Goal: Information Seeking & Learning: Learn about a topic

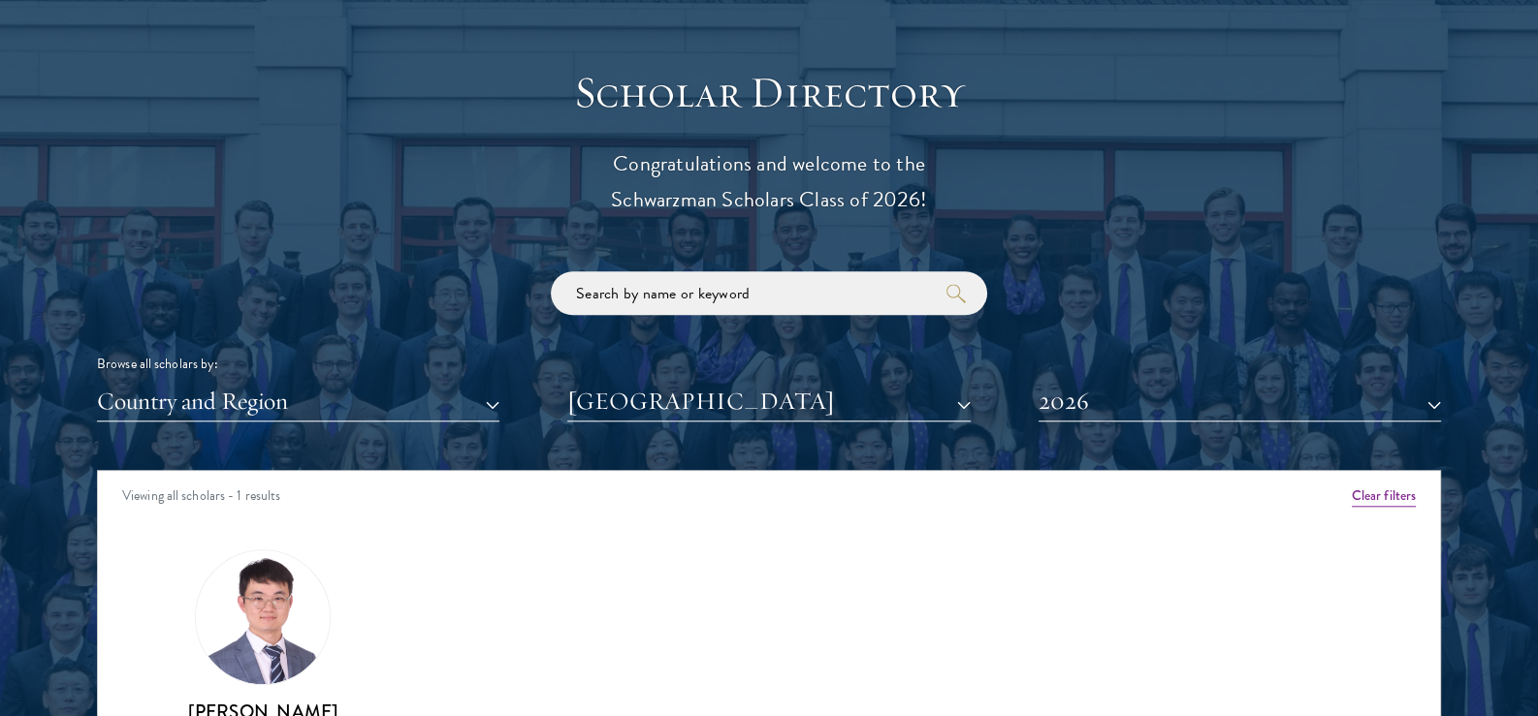
scroll to position [2186, 0]
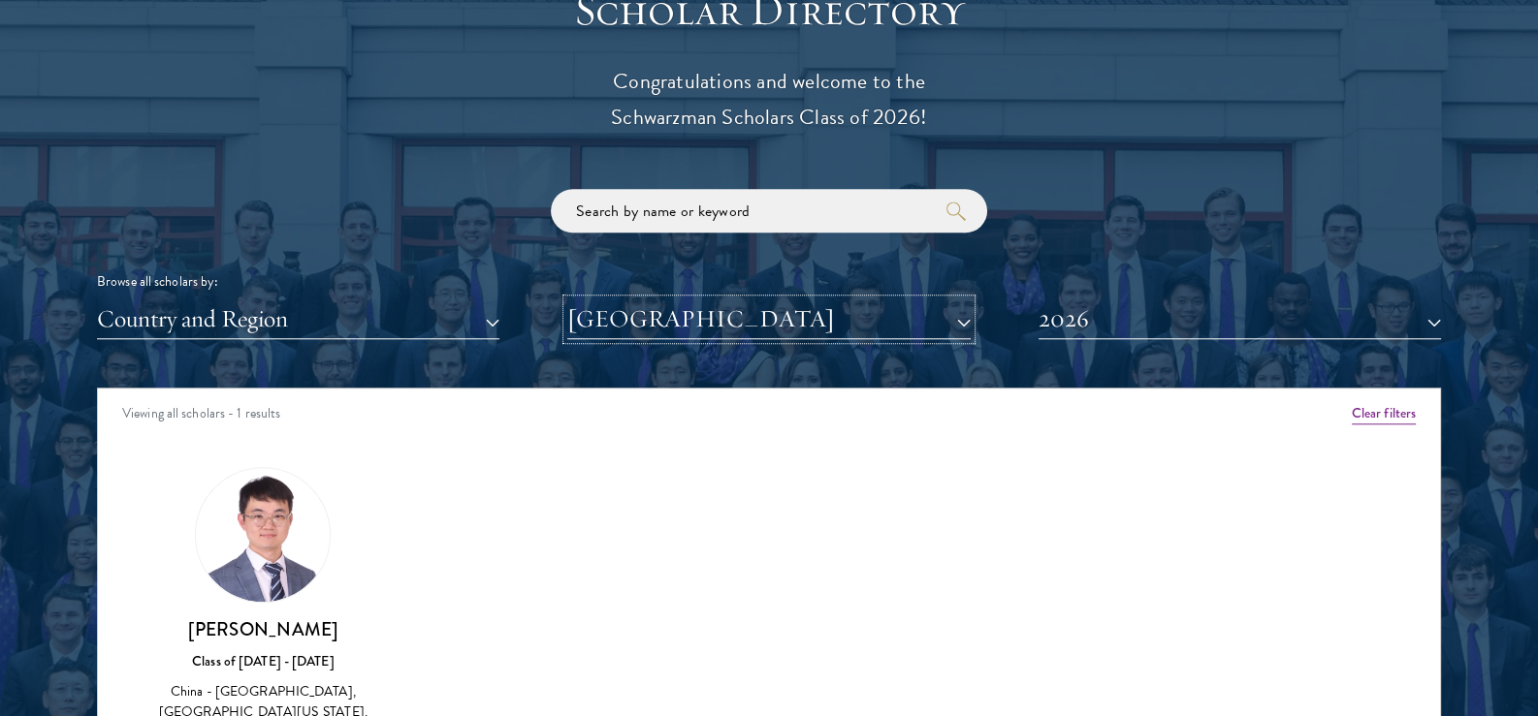
click at [674, 306] on button "[GEOGRAPHIC_DATA]" at bounding box center [768, 320] width 402 height 40
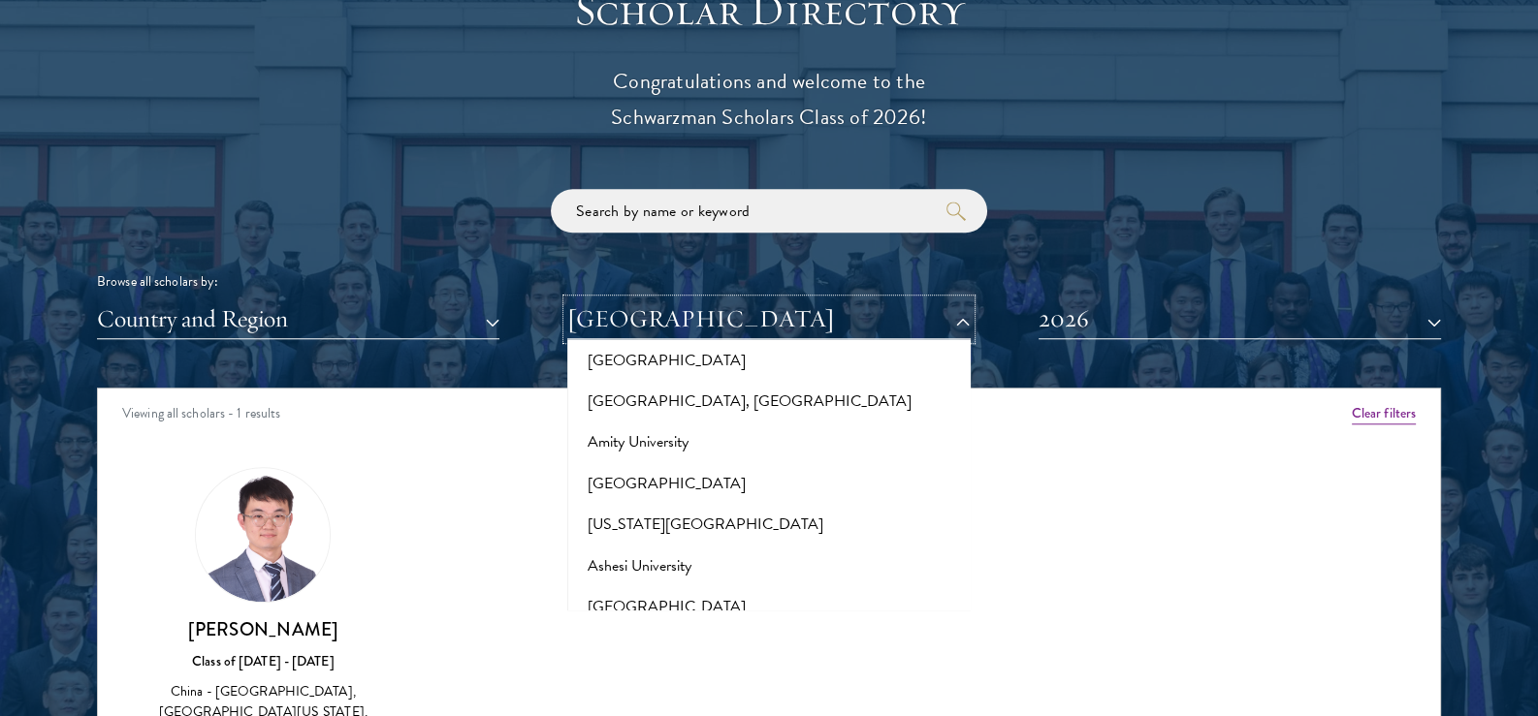
scroll to position [679, 0]
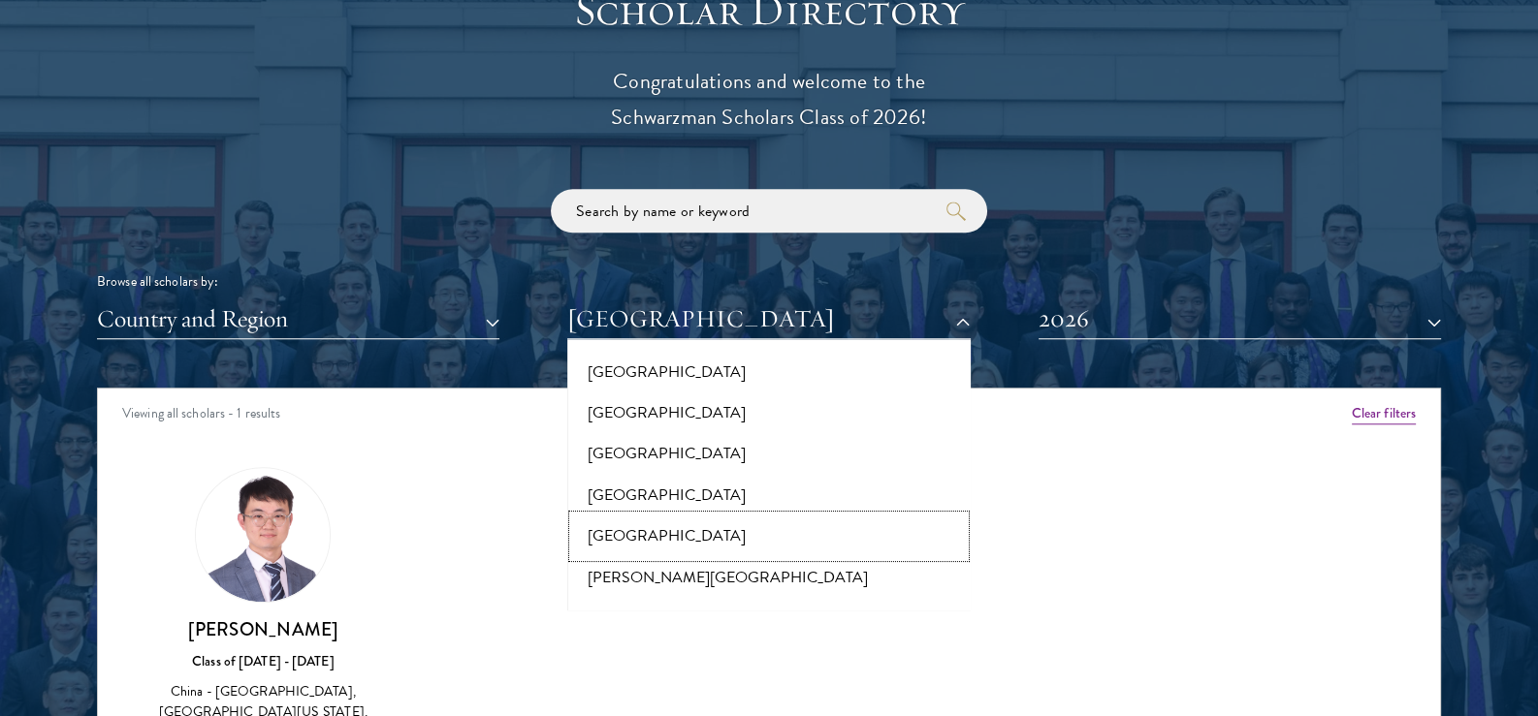
click at [686, 516] on button "[GEOGRAPHIC_DATA]" at bounding box center [768, 536] width 391 height 41
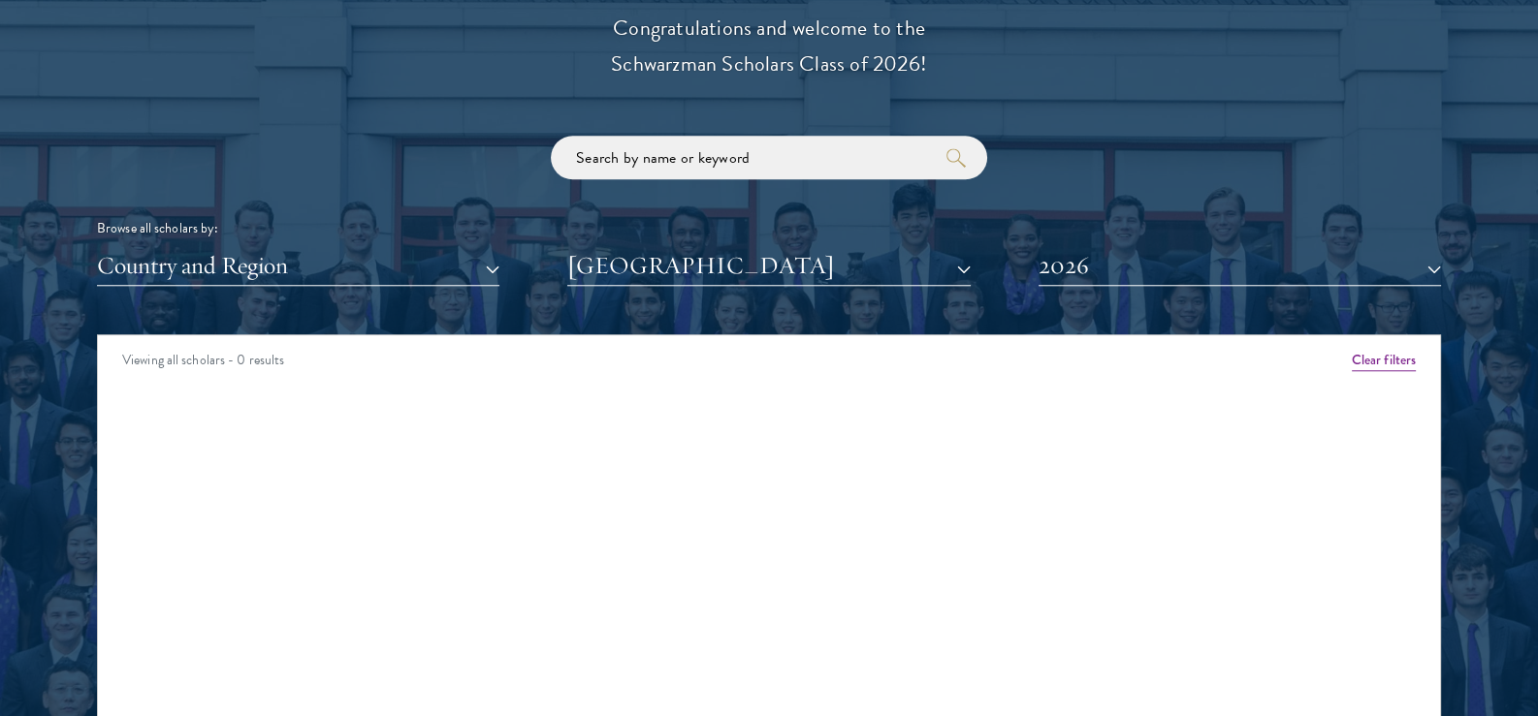
scroll to position [2283, 0]
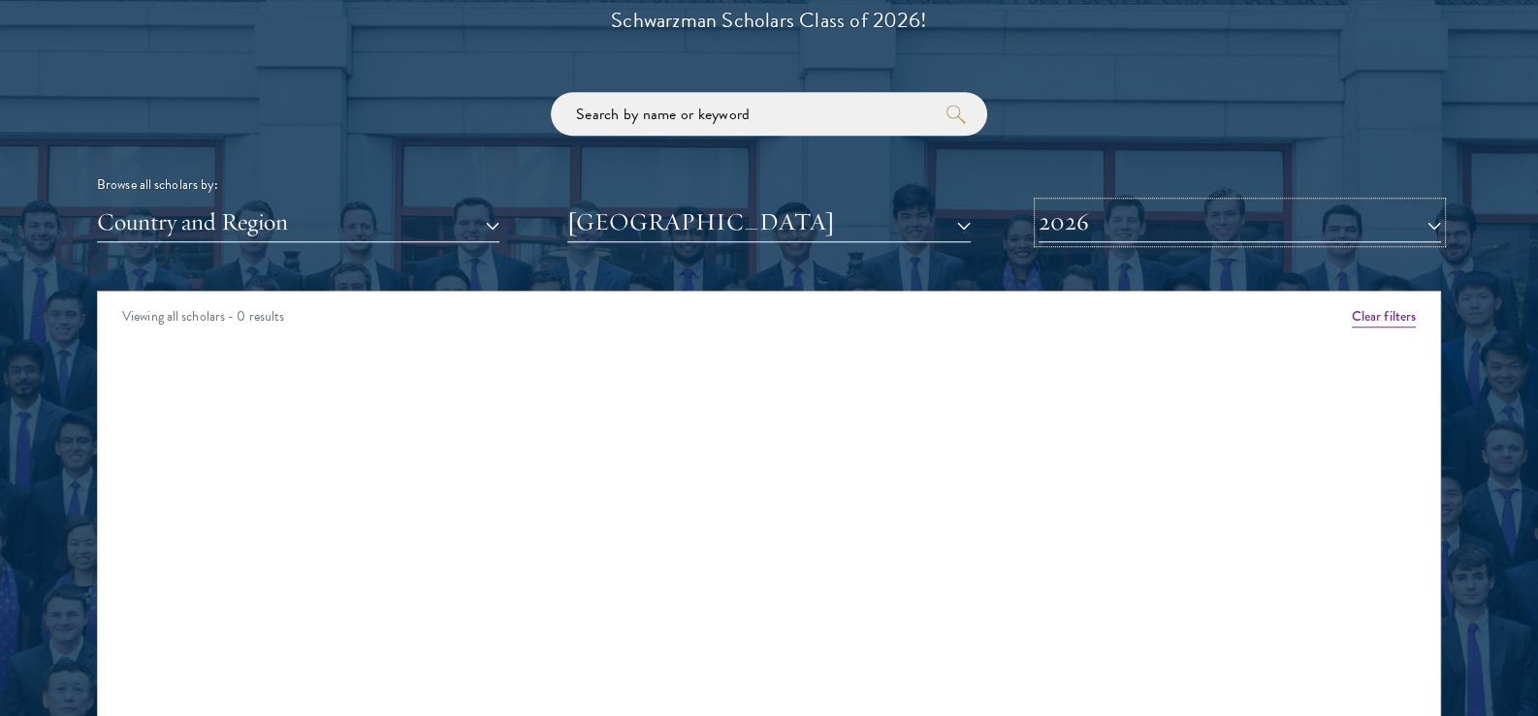
click at [1104, 232] on button "2026" at bounding box center [1239, 223] width 402 height 40
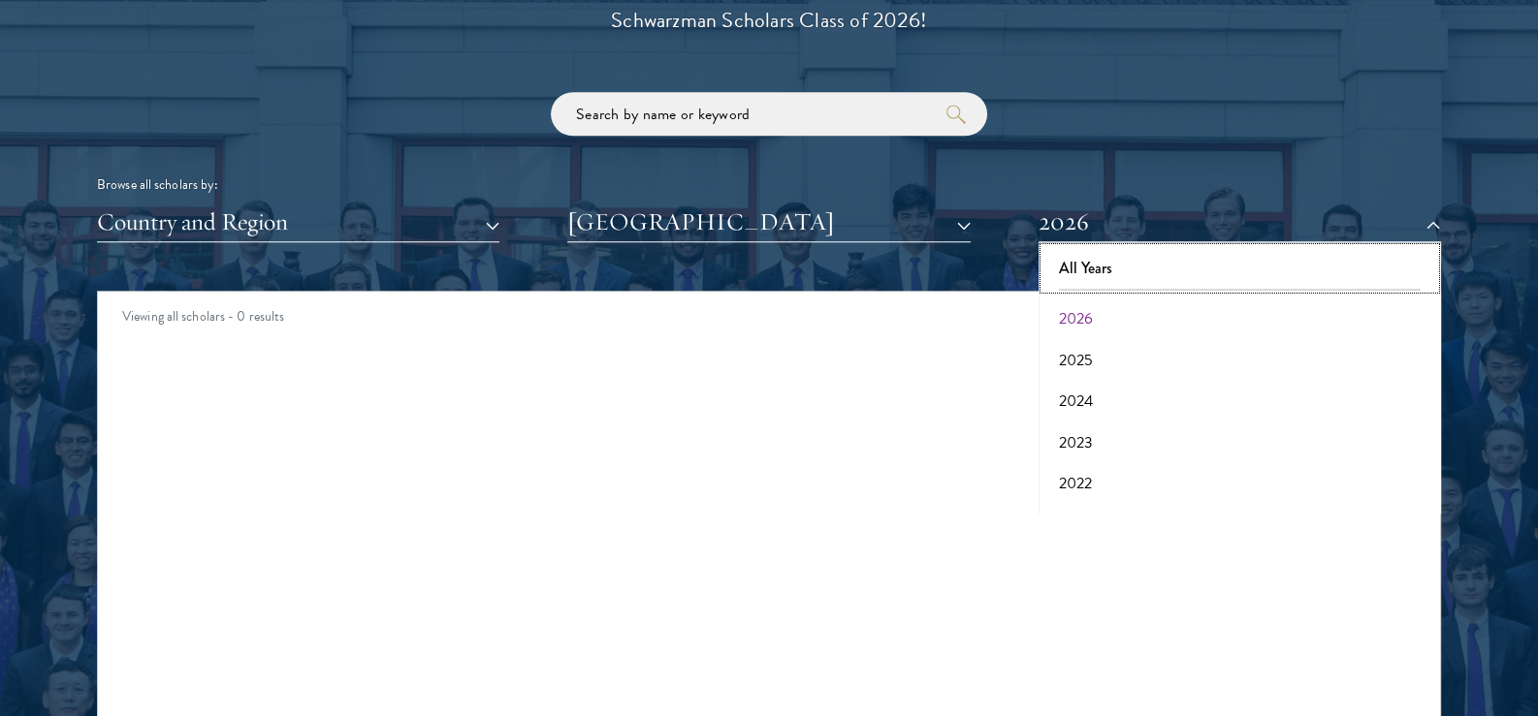
click at [1097, 266] on button "All Years" at bounding box center [1239, 268] width 391 height 41
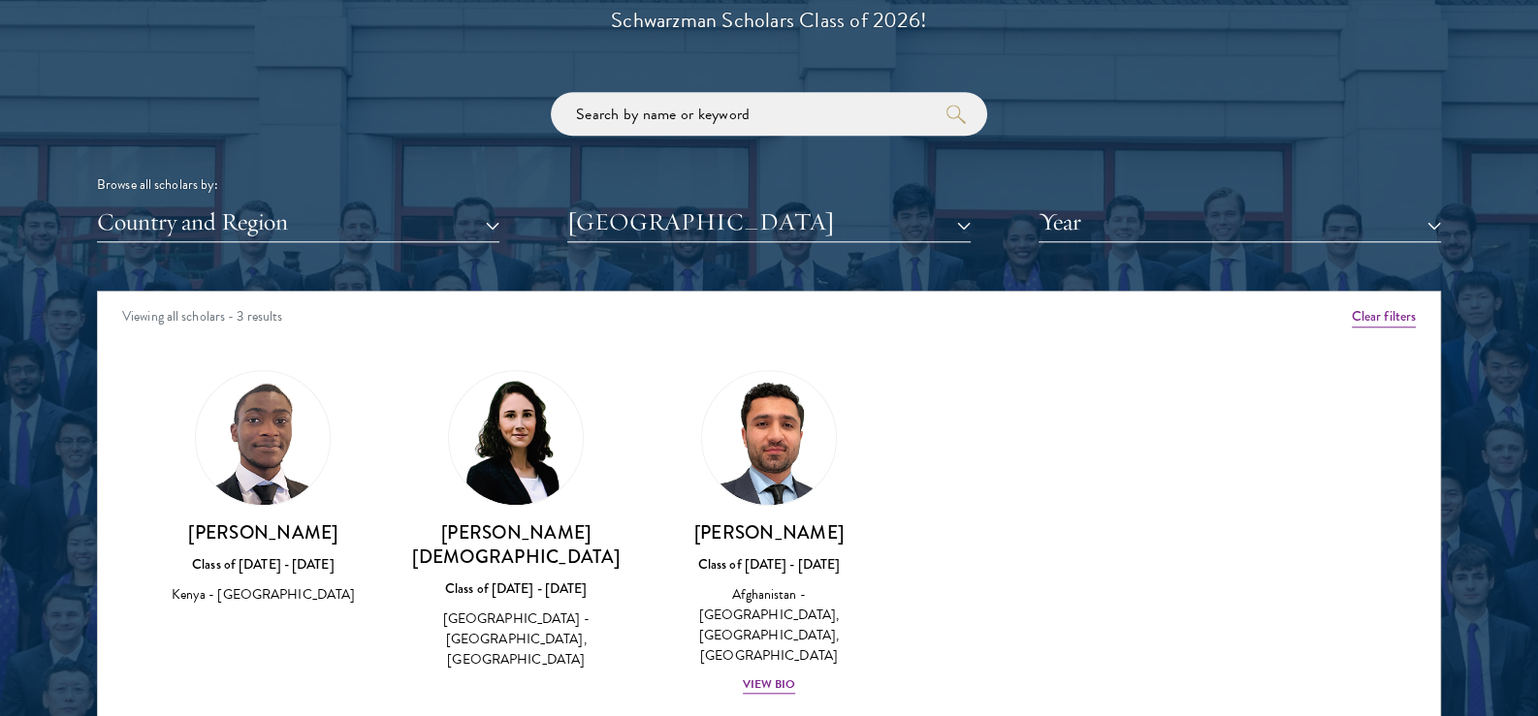
click at [526, 483] on img at bounding box center [516, 438] width 134 height 134
click at [794, 542] on h3 "[PERSON_NAME]" at bounding box center [769, 533] width 214 height 24
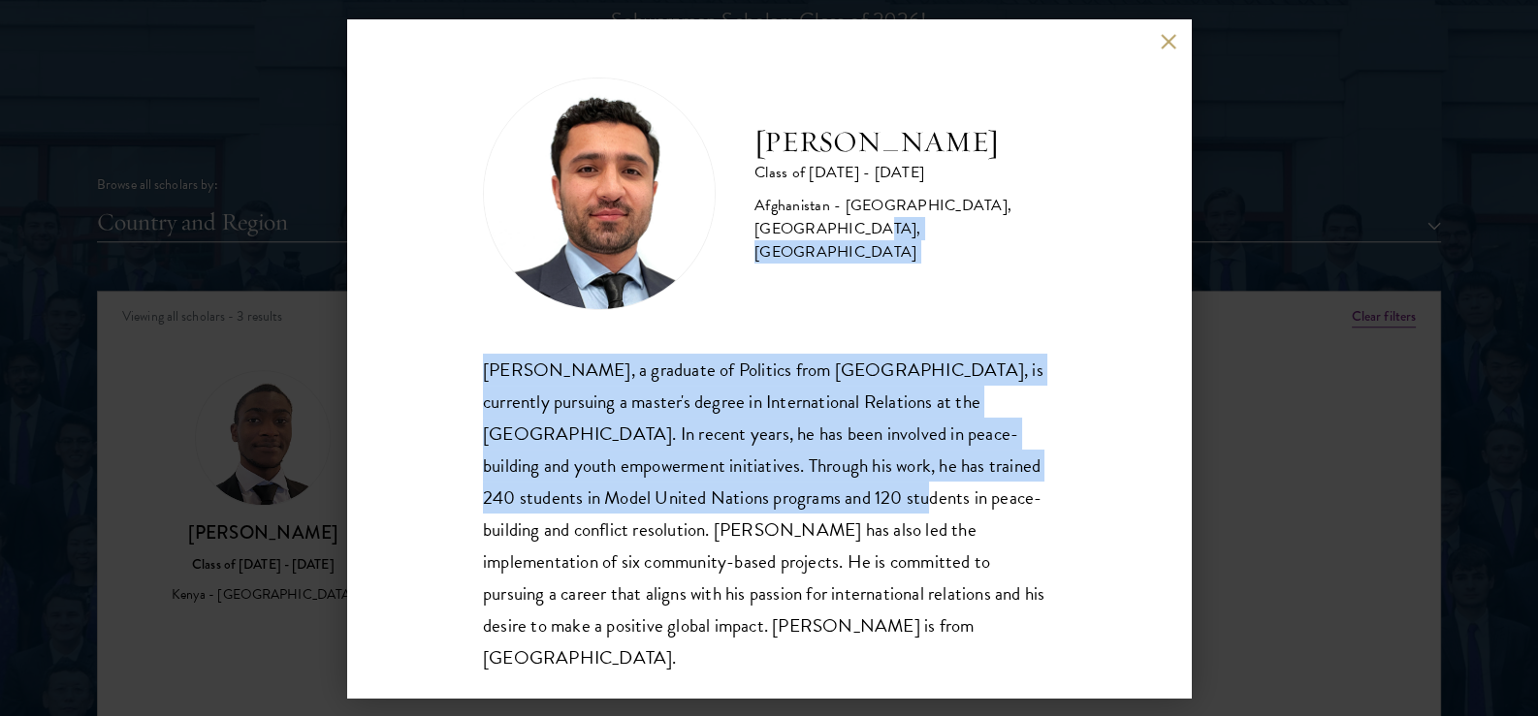
drag, startPoint x: 799, startPoint y: 330, endPoint x: 834, endPoint y: 510, distance: 183.7
click at [834, 510] on div "[PERSON_NAME] Class of [DATE] - [DATE] [GEOGRAPHIC_DATA] - [GEOGRAPHIC_DATA], […" at bounding box center [769, 376] width 572 height 596
click at [834, 510] on div "[PERSON_NAME], a graduate of Politics from [GEOGRAPHIC_DATA], is currently purs…" at bounding box center [769, 514] width 572 height 320
drag, startPoint x: 834, startPoint y: 510, endPoint x: 460, endPoint y: 372, distance: 398.7
click at [460, 372] on div "[PERSON_NAME] Class of [DATE] - [DATE] [GEOGRAPHIC_DATA] - [GEOGRAPHIC_DATA], […" at bounding box center [768, 358] width 843 height 679
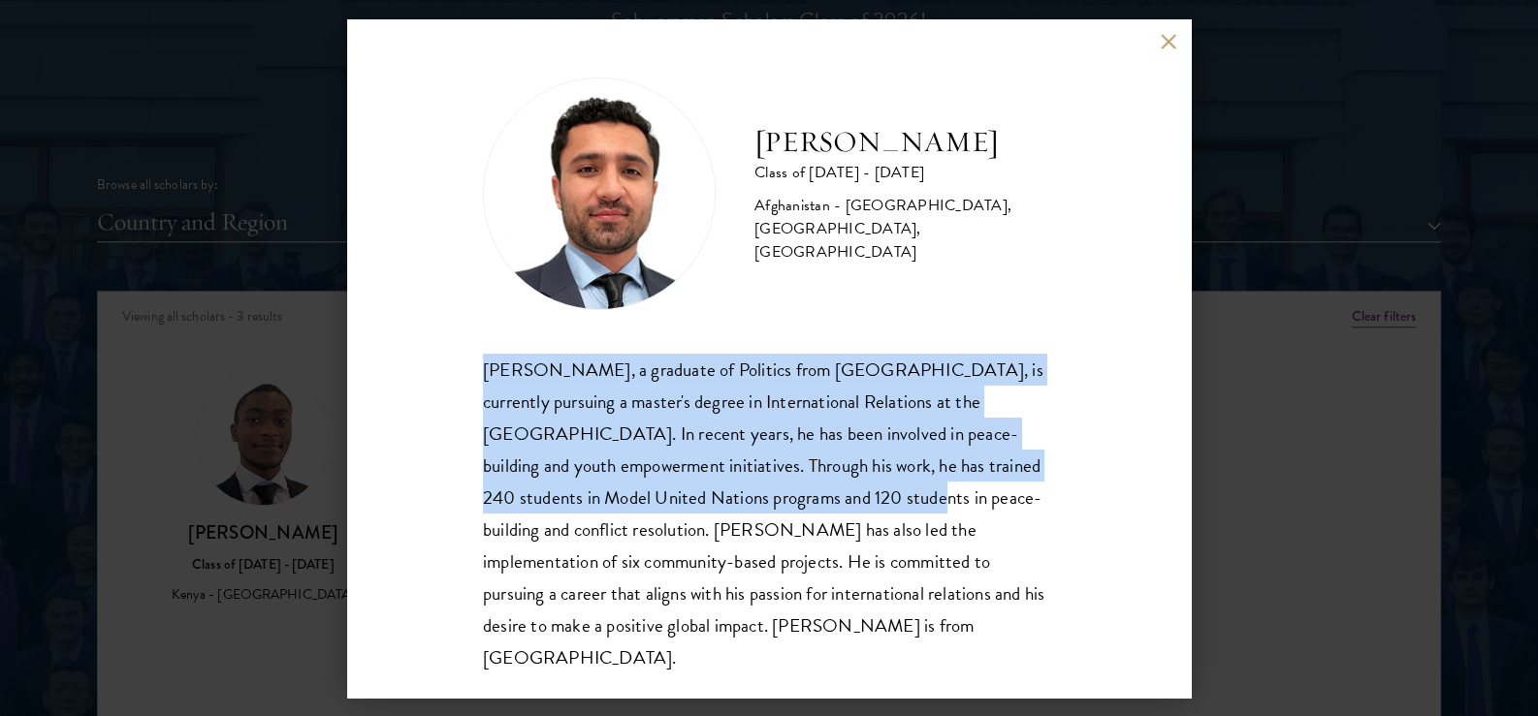
click at [460, 372] on div "[PERSON_NAME] Class of [DATE] - [DATE] [GEOGRAPHIC_DATA] - [GEOGRAPHIC_DATA], […" at bounding box center [768, 358] width 843 height 679
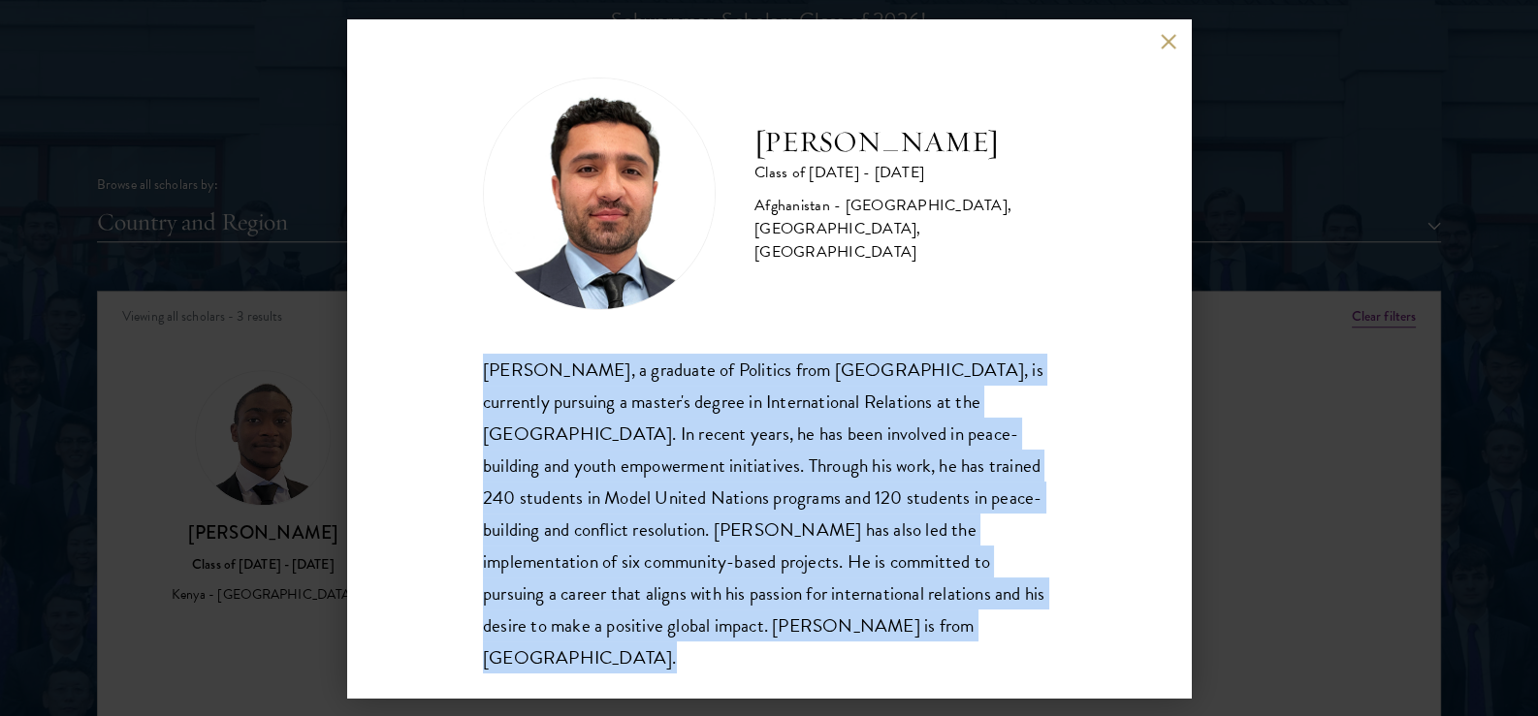
drag, startPoint x: 460, startPoint y: 372, endPoint x: 782, endPoint y: 619, distance: 406.6
click at [782, 619] on div "[PERSON_NAME] Class of [DATE] - [DATE] [GEOGRAPHIC_DATA] - [GEOGRAPHIC_DATA], […" at bounding box center [768, 358] width 843 height 679
click at [782, 619] on div "[PERSON_NAME], a graduate of Politics from [GEOGRAPHIC_DATA], is currently purs…" at bounding box center [769, 514] width 572 height 320
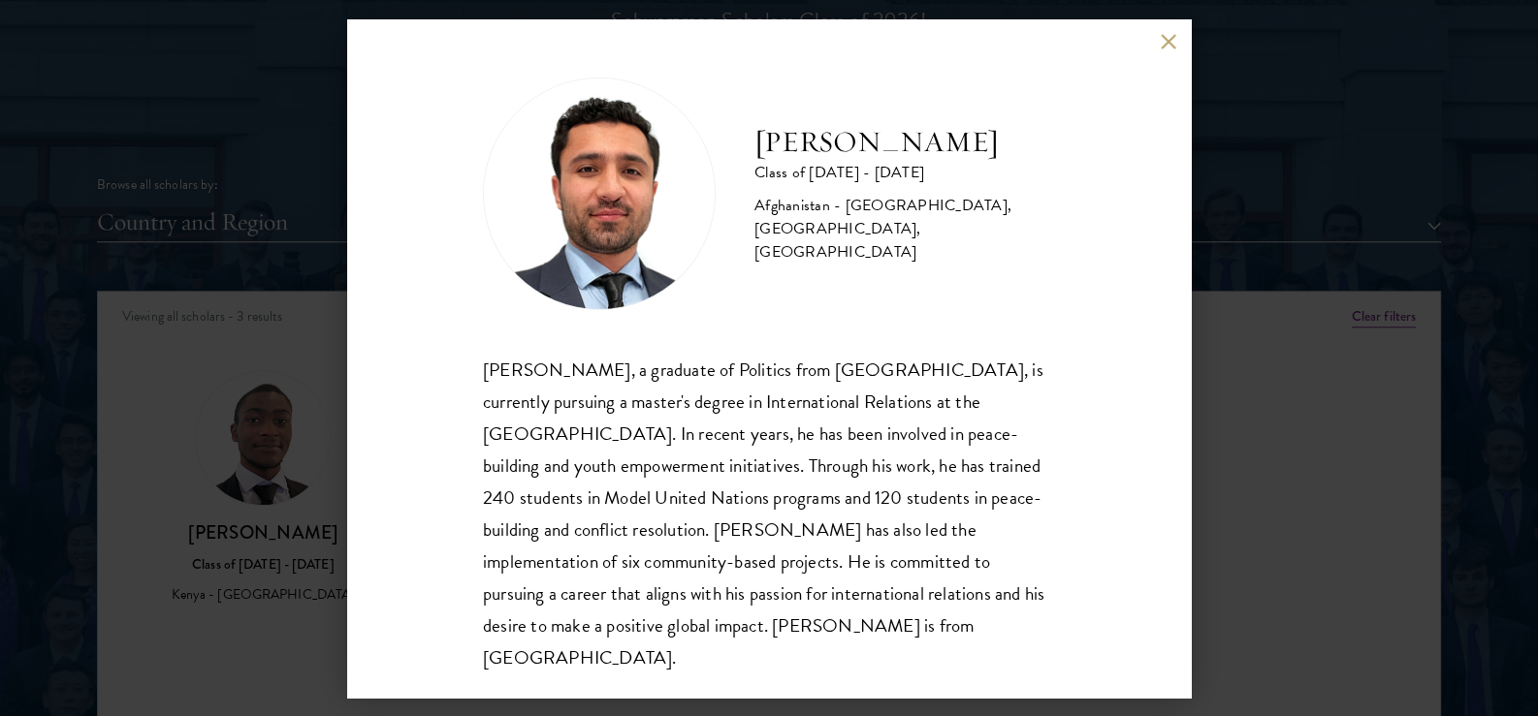
click at [1289, 483] on div "[PERSON_NAME] Class of [DATE] - [DATE] [GEOGRAPHIC_DATA] - [GEOGRAPHIC_DATA], […" at bounding box center [769, 358] width 1538 height 716
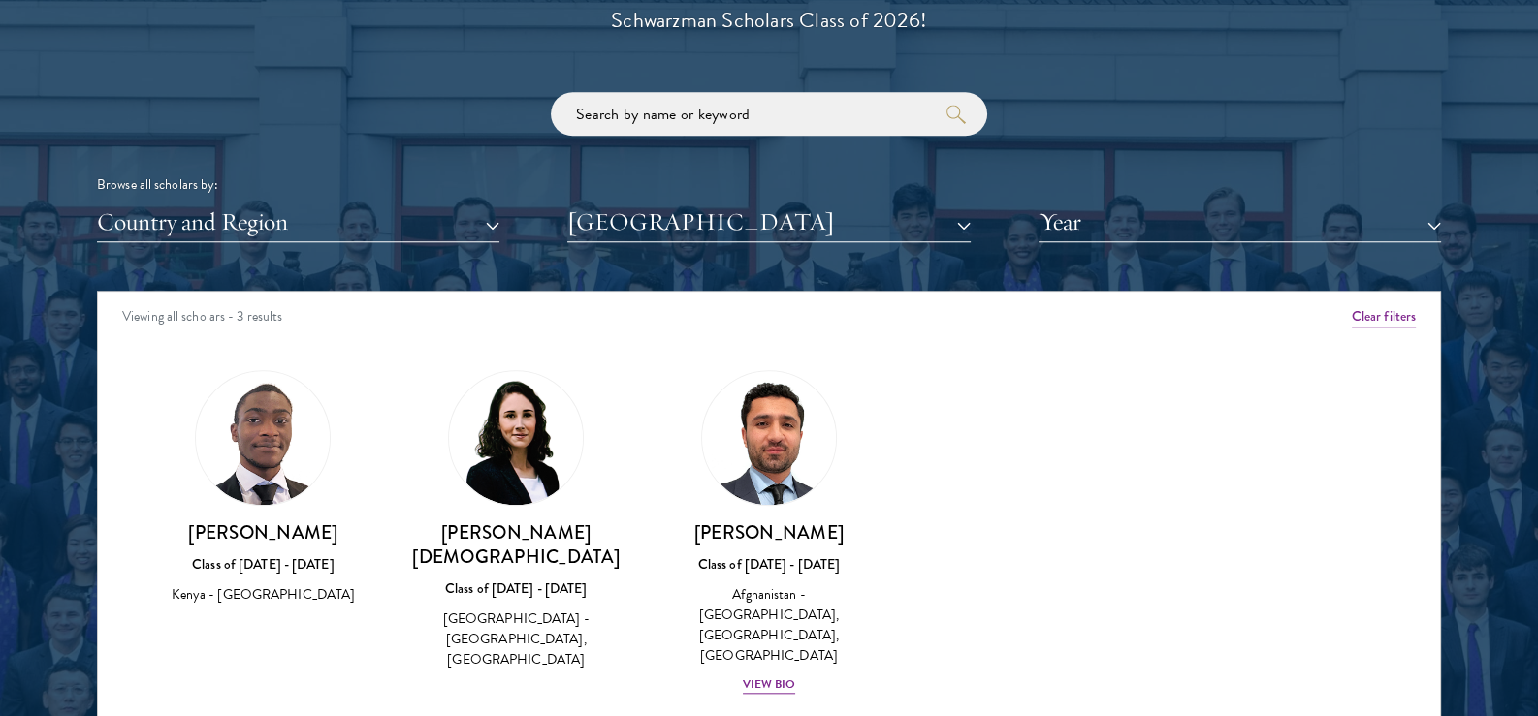
click at [958, 440] on div "Amber Class of [DATE] - [DATE] [GEOGRAPHIC_DATA] - [GEOGRAPHIC_DATA] View Bio C…" at bounding box center [769, 550] width 1342 height 408
click at [810, 406] on img at bounding box center [768, 438] width 147 height 147
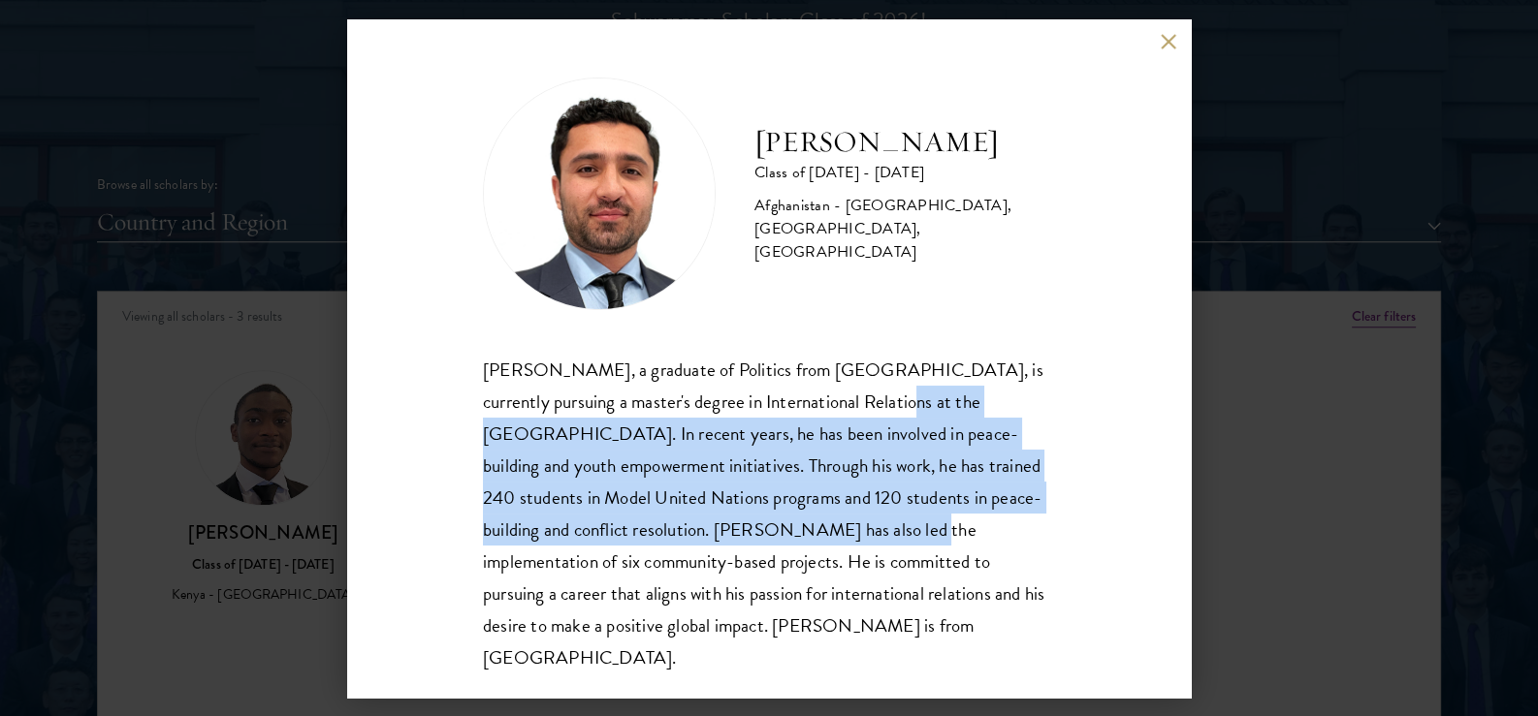
drag, startPoint x: 810, startPoint y: 406, endPoint x: 843, endPoint y: 516, distance: 114.4
click at [843, 516] on div "[PERSON_NAME], a graduate of Politics from [GEOGRAPHIC_DATA], is currently purs…" at bounding box center [769, 514] width 572 height 320
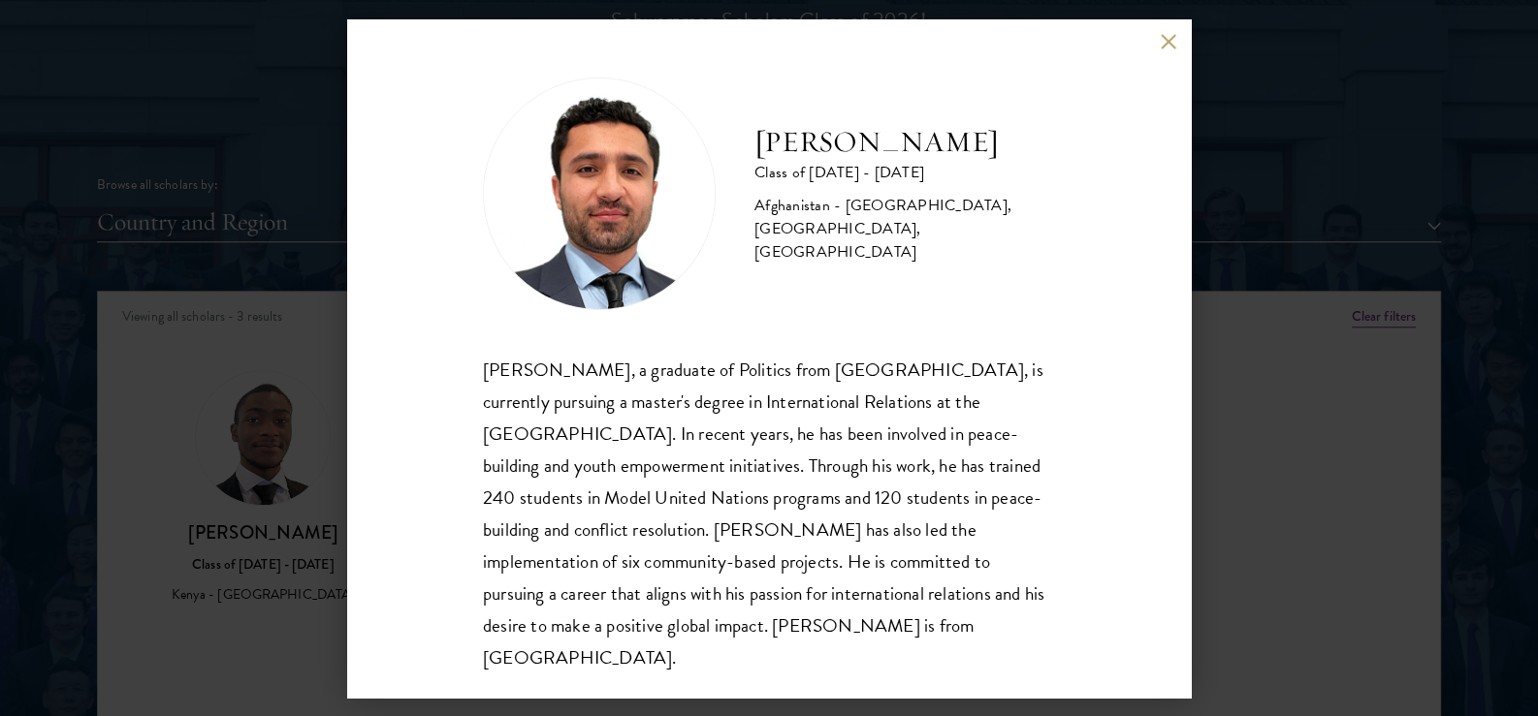
click at [211, 193] on div "[PERSON_NAME] Class of [DATE] - [DATE] [GEOGRAPHIC_DATA] - [GEOGRAPHIC_DATA], […" at bounding box center [769, 358] width 1538 height 716
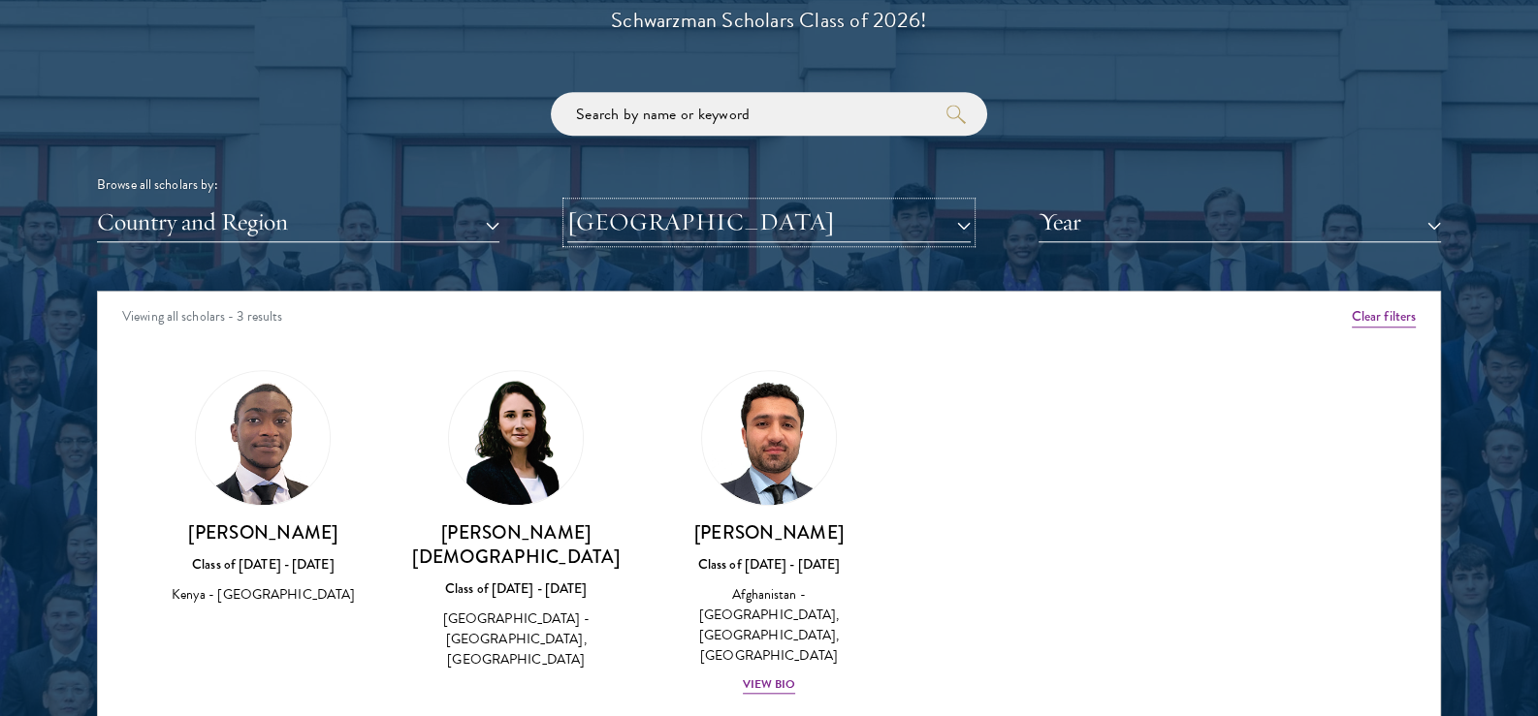
click at [800, 224] on button "[GEOGRAPHIC_DATA]" at bounding box center [768, 223] width 402 height 40
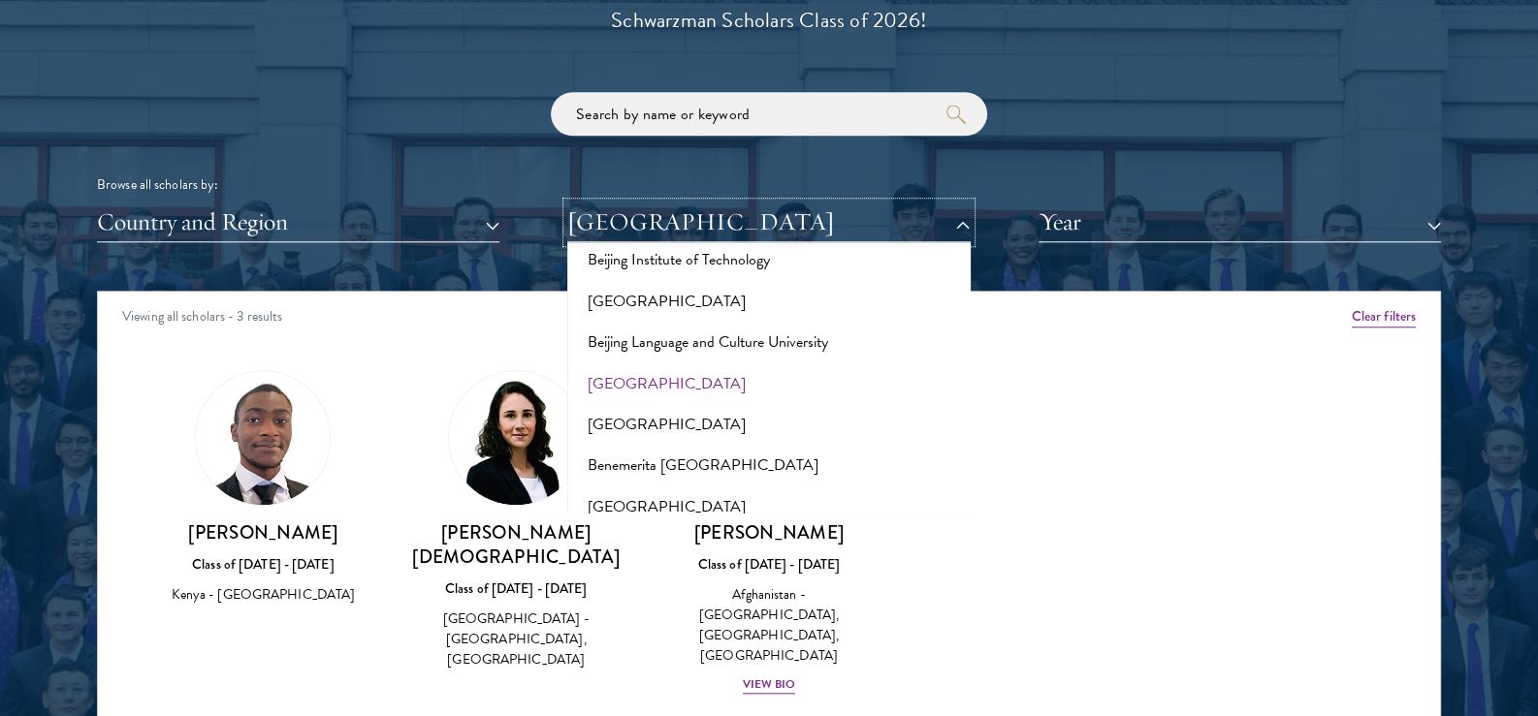
scroll to position [1841, 0]
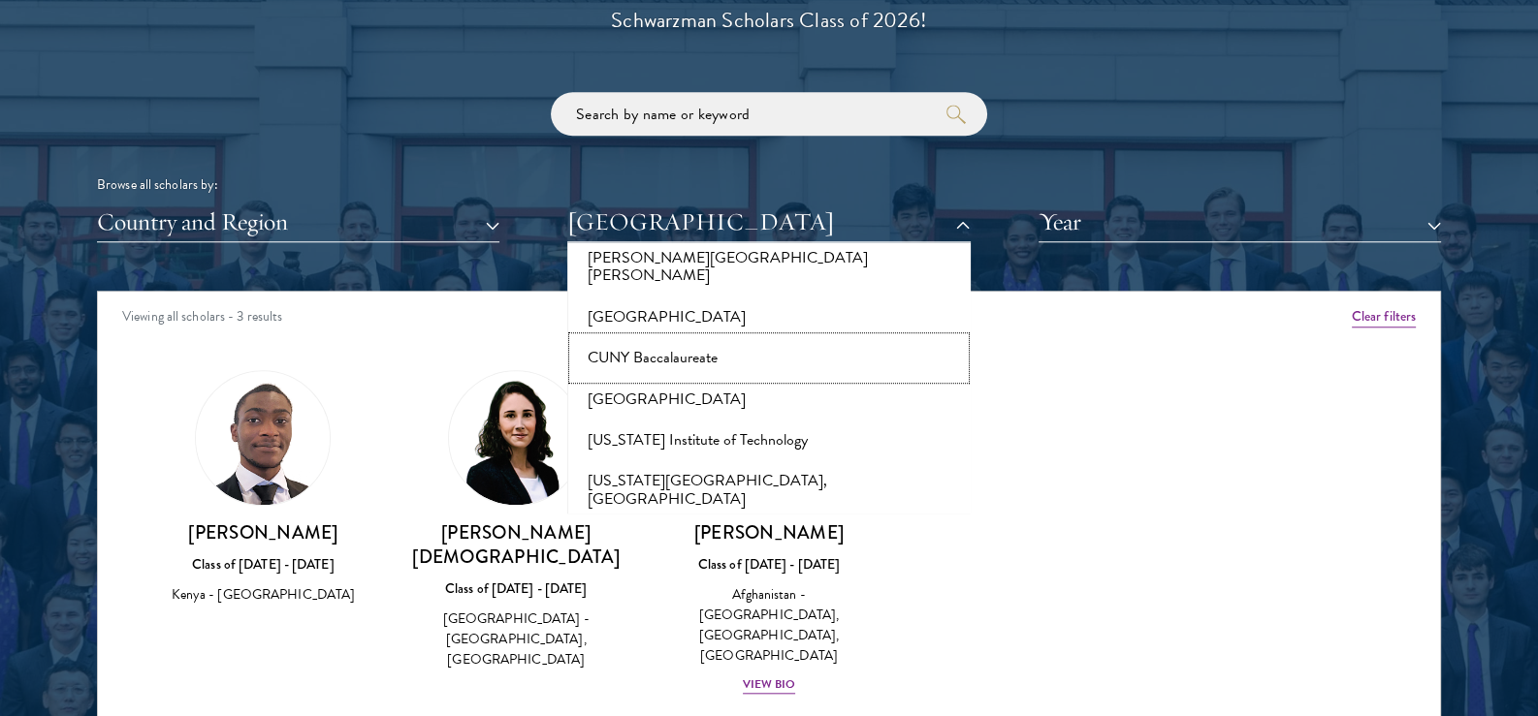
click at [679, 337] on button "CUNY Baccalaureate" at bounding box center [768, 357] width 391 height 41
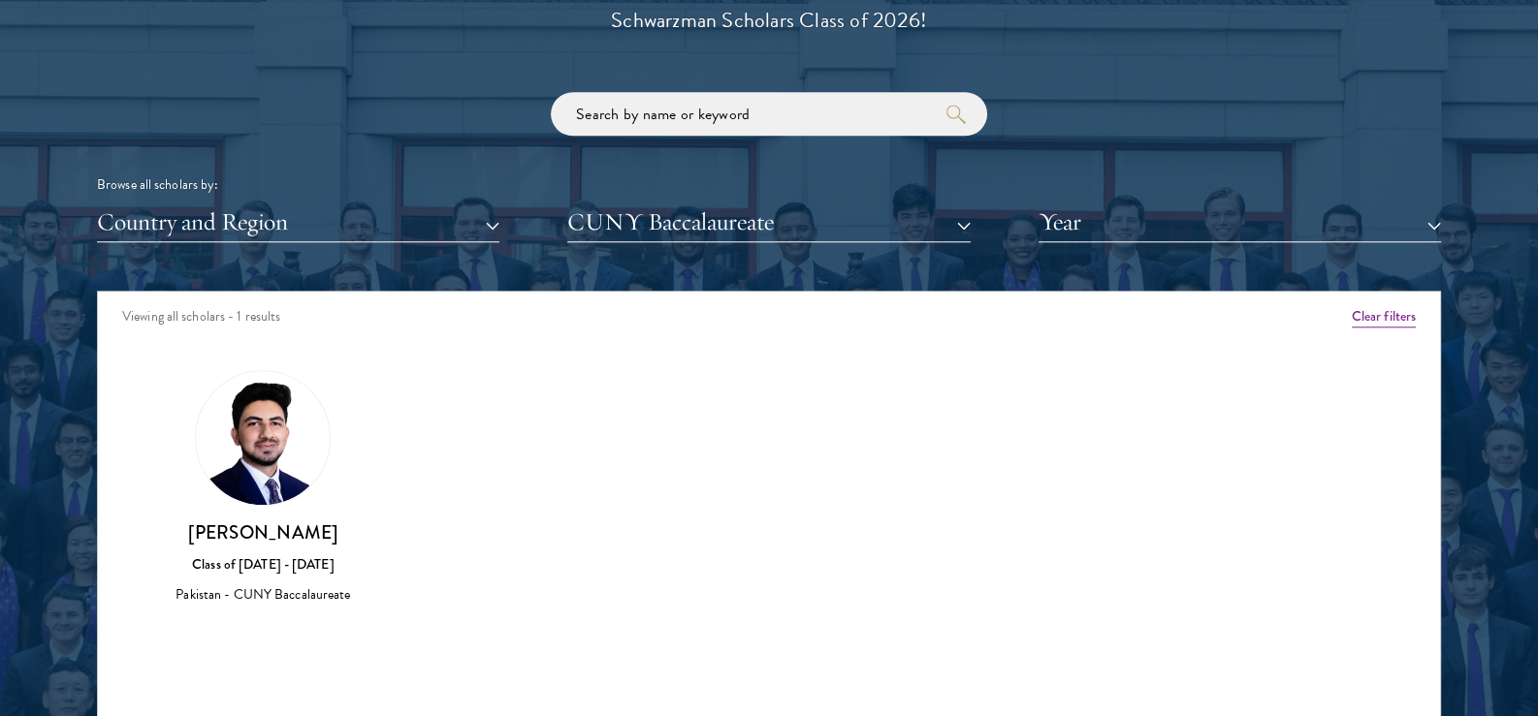
click at [239, 455] on img at bounding box center [263, 438] width 134 height 134
click at [245, 532] on h3 "[PERSON_NAME]" at bounding box center [263, 533] width 214 height 24
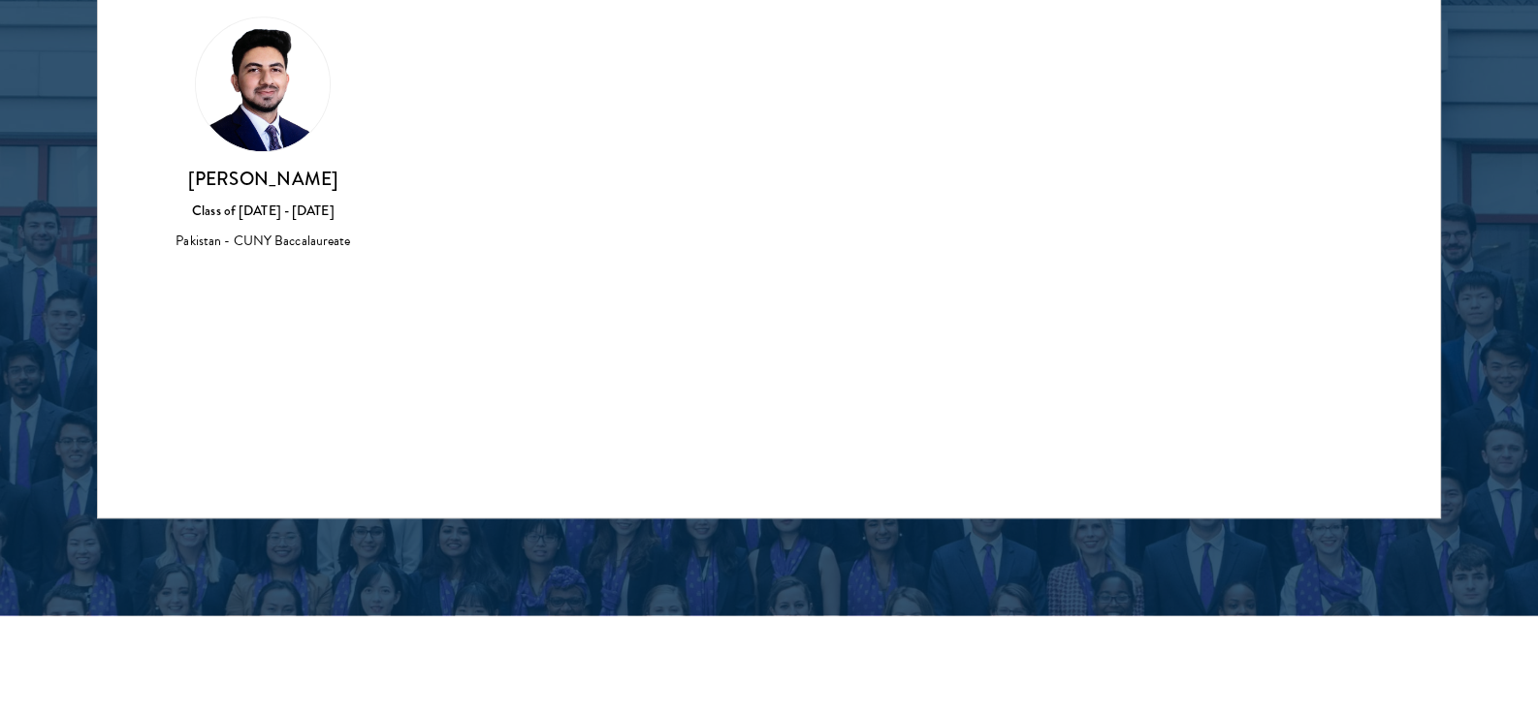
scroll to position [2671, 0]
